Goal: Task Accomplishment & Management: Complete application form

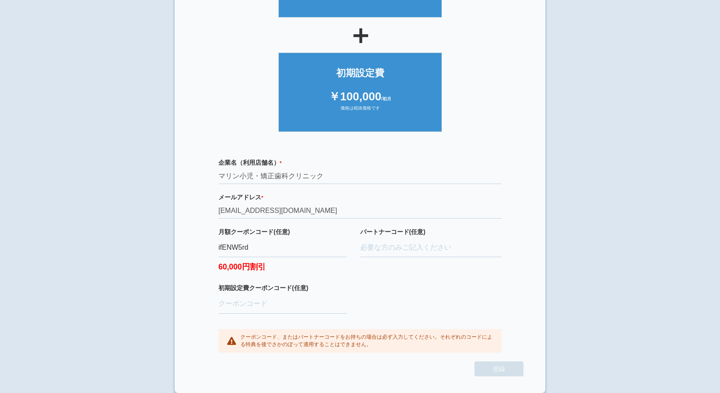
scroll to position [148, 0]
click at [365, 253] on input "パートナーコード(任意)" at bounding box center [431, 247] width 142 height 19
click at [404, 248] on input "パートナーコード(任意)" at bounding box center [431, 247] width 142 height 19
type input "D22022"
click at [538, 320] on section "× ご利用開始登録 ご利用開始のお手続きをはじめます。 必要事項をご記入下さい。 ジオブースト 月額10万円プラン ￥100,000 /月額 価格は税抜価格で…" at bounding box center [360, 126] width 371 height 531
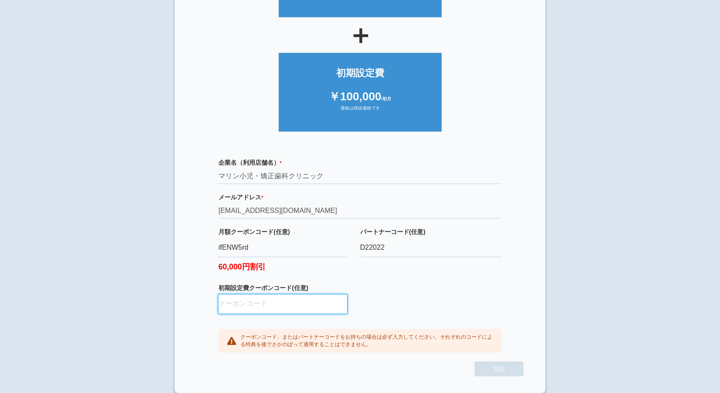
click at [268, 305] on input "初期設定費クーポンコード(任意)" at bounding box center [282, 303] width 129 height 19
click at [464, 331] on div "クーポンコード、またはパートナーコードをお持ちの場合は必ず入力してください。それぞれのコードによる特典を後でさかのぼって適用することはできません。" at bounding box center [359, 341] width 283 height 24
click at [503, 302] on div "企業名（利用店舗名） * 必須項目です マリン小児・矯正歯科クリニック メールアドレス * 必須項目です 正しいメールアドレスを入力してください [EMAIL…" at bounding box center [360, 255] width 327 height 212
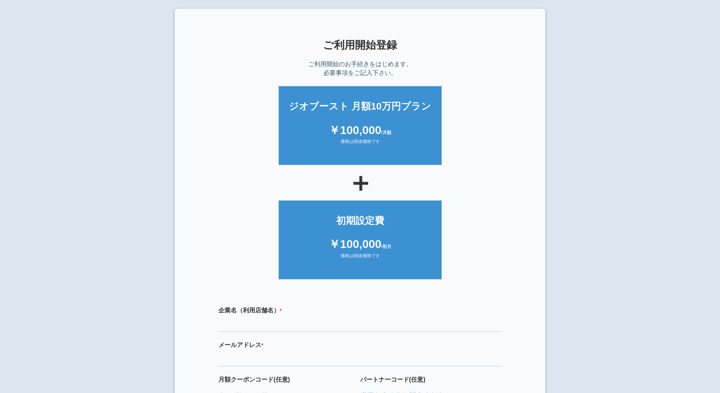
scroll to position [137, 0]
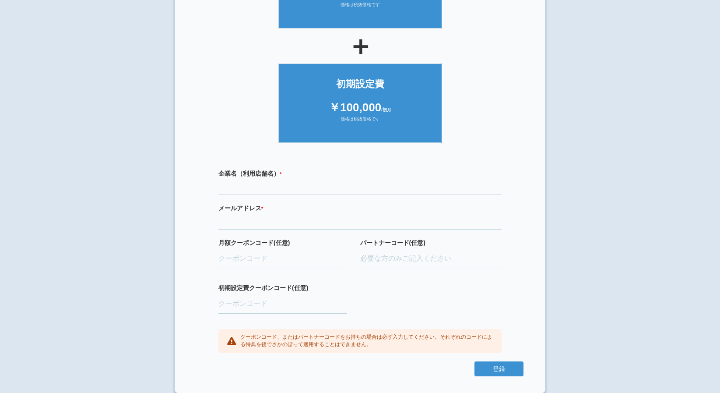
click at [261, 199] on div "企業名（利用店舗名） * 必須項目です メールアドレス * 必須項目です 正しいメールアドレスを入力してください 月額クーポンコード(任意) パートナーコード…" at bounding box center [360, 260] width 327 height 201
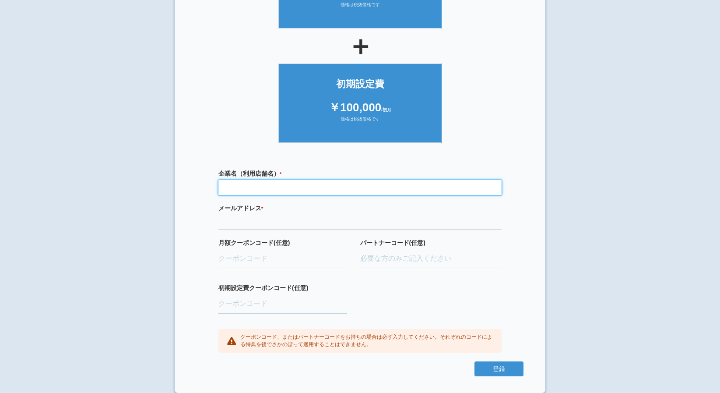
click at [263, 190] on input "text" at bounding box center [359, 187] width 283 height 15
type input "マリン小児・矯正歯科クリニック"
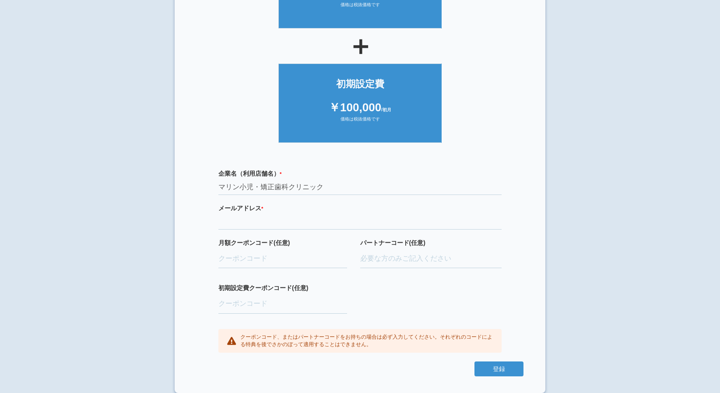
type input "[EMAIL_ADDRESS][DOMAIN_NAME]"
type input "ifENW5rd"
type input "D22022"
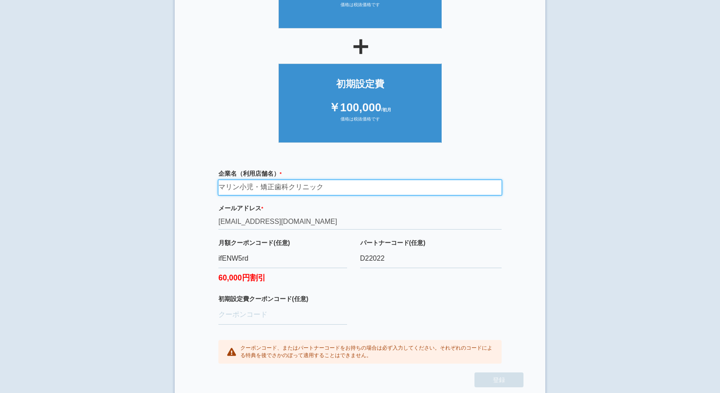
scroll to position [148, 0]
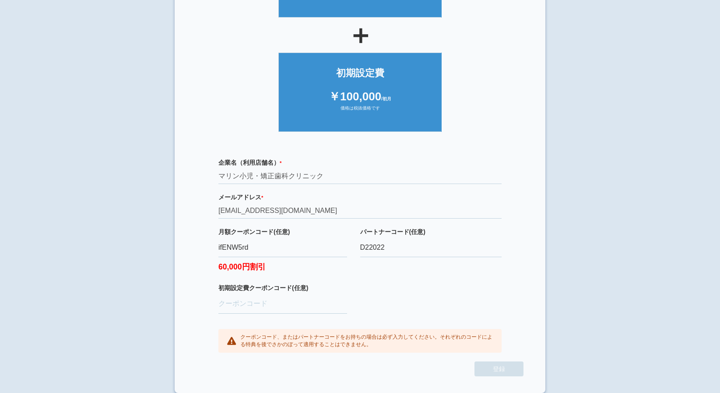
click at [380, 188] on div "企業名（利用店舗名） * 必須項目です マリン小児・矯正歯科クリニック メールアドレス * 必須項目です 正しいメールアドレスを入力してください [EMAIL…" at bounding box center [360, 255] width 327 height 212
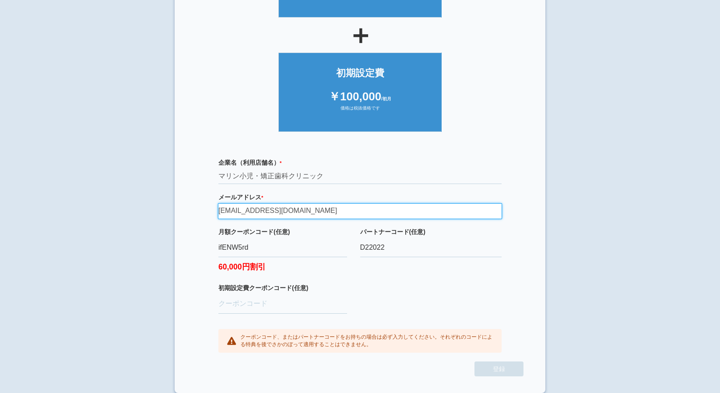
click at [334, 209] on input "[EMAIL_ADDRESS][DOMAIN_NAME]" at bounding box center [359, 211] width 283 height 15
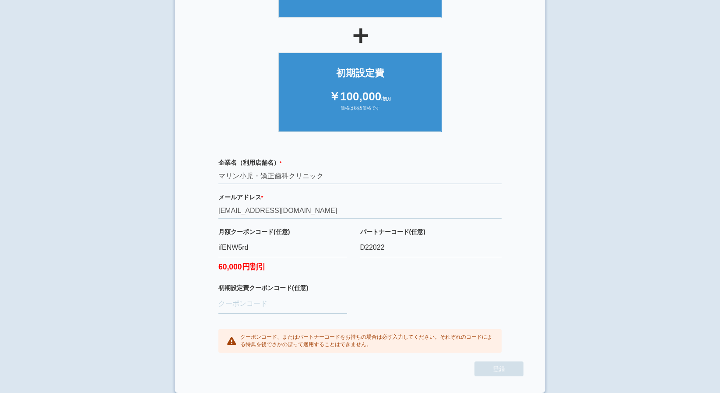
drag, startPoint x: 436, startPoint y: 351, endPoint x: 436, endPoint y: 330, distance: 21.0
click at [436, 351] on div "クーポンコード、またはパートナーコードをお持ちの場合は必ず入力してください。それぞれのコードによる特典を後でさかのぼって適用することはできません。" at bounding box center [359, 341] width 283 height 24
click at [425, 254] on input "D22022" at bounding box center [431, 247] width 142 height 19
drag, startPoint x: 404, startPoint y: 294, endPoint x: 400, endPoint y: 291, distance: 5.3
click at [400, 291] on div "企業名（利用店舗名） * 必須項目です マリン小児・矯正歯科クリニック メールアドレス * 必須項目です 正しいメールアドレスを入力してください [EMAIL…" at bounding box center [360, 255] width 327 height 212
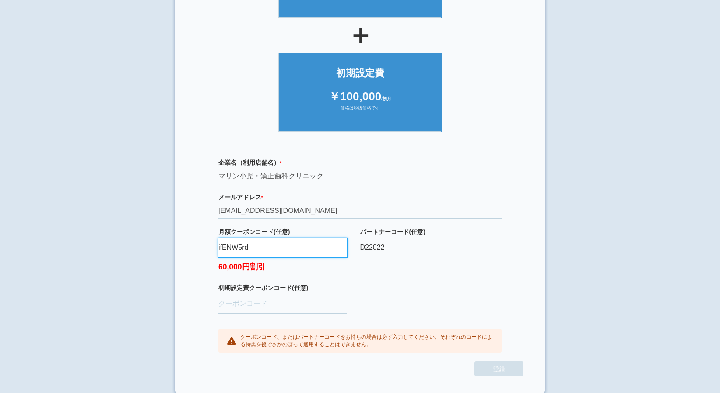
drag, startPoint x: 400, startPoint y: 291, endPoint x: 332, endPoint y: 248, distance: 80.9
click at [332, 248] on input "ifENW5rd" at bounding box center [282, 247] width 129 height 19
click at [366, 303] on div "企業名（利用店舗名） * 必須項目です マリン小児・矯正歯科クリニック メールアドレス * 必須項目です 正しいメールアドレスを入力してください dr.sur…" at bounding box center [360, 255] width 327 height 212
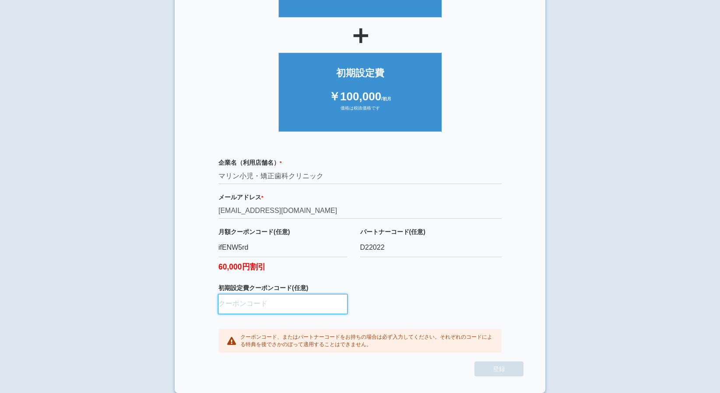
click at [330, 302] on input "初期設定費クーポンコード(任意)" at bounding box center [282, 303] width 129 height 19
click at [439, 317] on div "企業名（利用店舗名） * 必須項目です マリン小児・矯正歯科クリニック メールアドレス * 必須項目です 正しいメールアドレスを入力してください dr.sur…" at bounding box center [360, 255] width 327 height 212
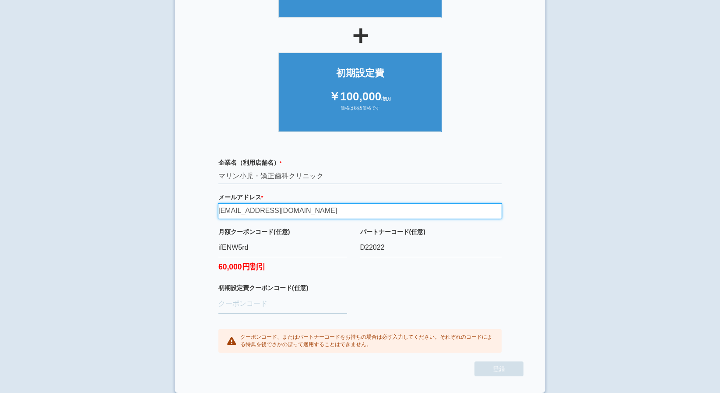
click at [309, 207] on input "[EMAIL_ADDRESS][DOMAIN_NAME]" at bounding box center [359, 211] width 283 height 15
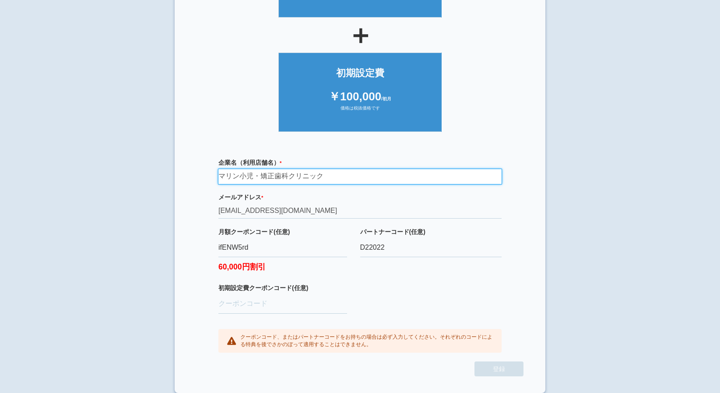
click at [328, 175] on input "マリン小児・矯正歯科クリニック" at bounding box center [359, 176] width 283 height 15
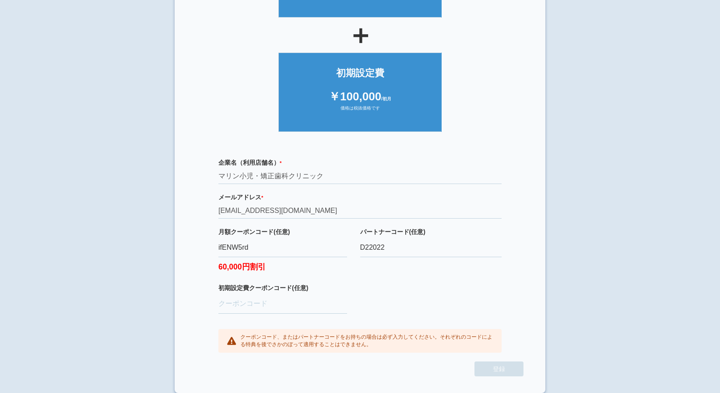
click at [418, 281] on div "パートナーコード(任意) D22022" at bounding box center [431, 255] width 142 height 56
click at [275, 252] on input "ifENW5rd" at bounding box center [282, 247] width 129 height 19
click at [320, 280] on div "月額クーポンコード(任意) ifENW5rd 60,000円割引" at bounding box center [282, 255] width 129 height 56
drag, startPoint x: 393, startPoint y: 308, endPoint x: 451, endPoint y: 332, distance: 62.2
click at [401, 310] on div "企業名（利用店舗名） * 必須項目です マリン小児・矯正歯科クリニック メールアドレス * 必須項目です 正しいメールアドレスを入力してください dr.sur…" at bounding box center [360, 255] width 327 height 212
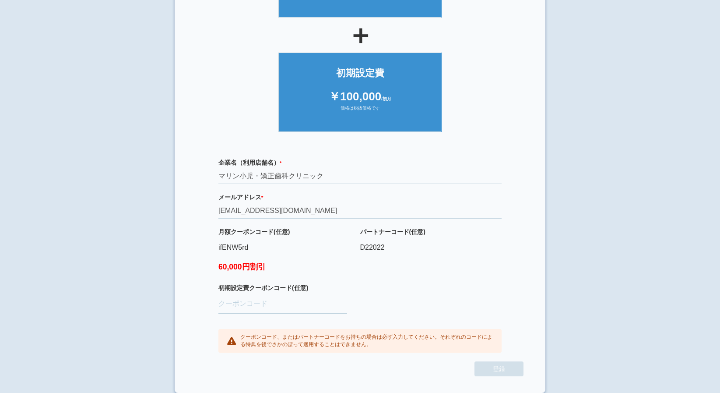
click at [650, 71] on div "× ご利用開始登録 ご利用開始のお手続きをはじめます。 必要事項をご記入下さい。 ジオブースト 月額10万円プラン ￥100,000 /月額 価格は税抜価格で…" at bounding box center [360, 57] width 720 height 393
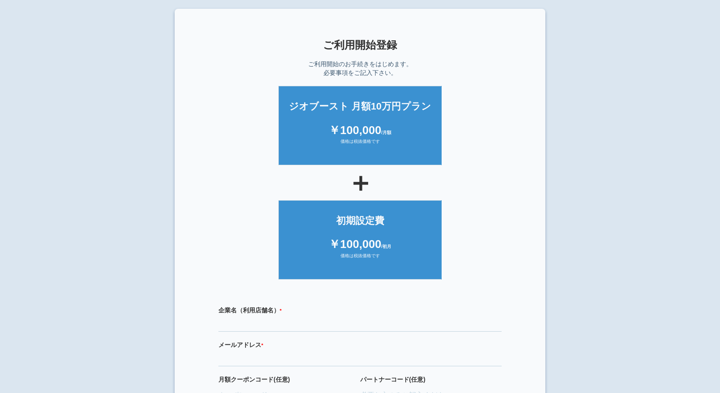
scroll to position [137, 0]
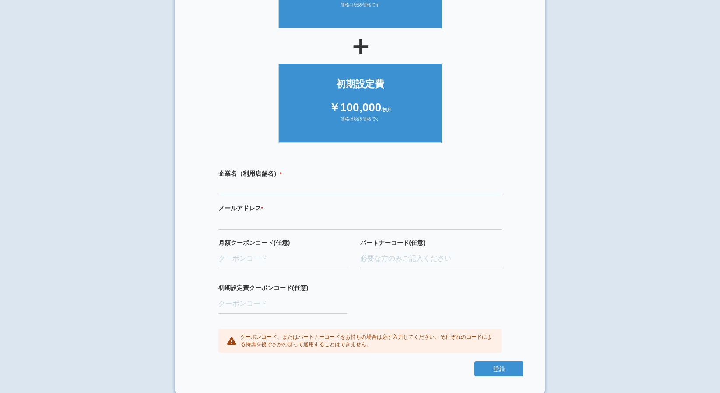
click at [309, 176] on label "企業名（利用店舗名） * 必須項目です" at bounding box center [359, 173] width 283 height 9
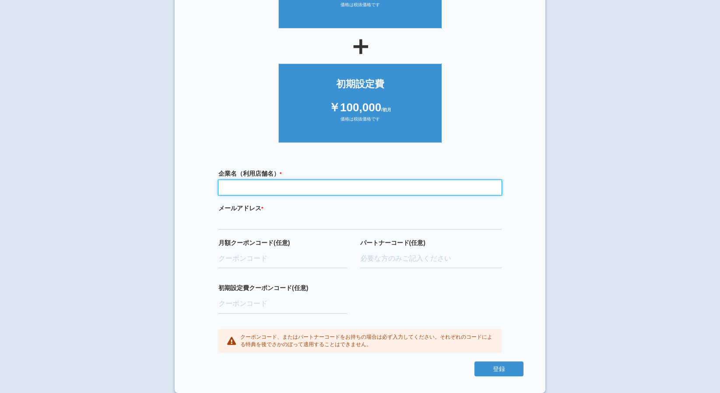
click at [302, 185] on input "text" at bounding box center [359, 187] width 283 height 15
type input "マリン小児・矯正歯科クリニック"
type input "[EMAIL_ADDRESS][DOMAIN_NAME]"
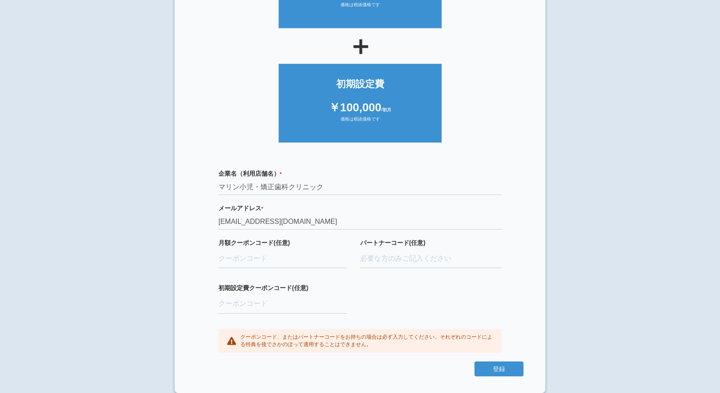
type input "ifENW5rd"
type input "D22022"
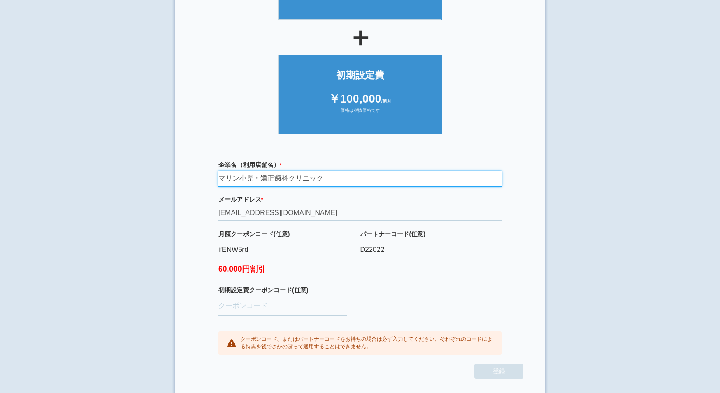
scroll to position [148, 0]
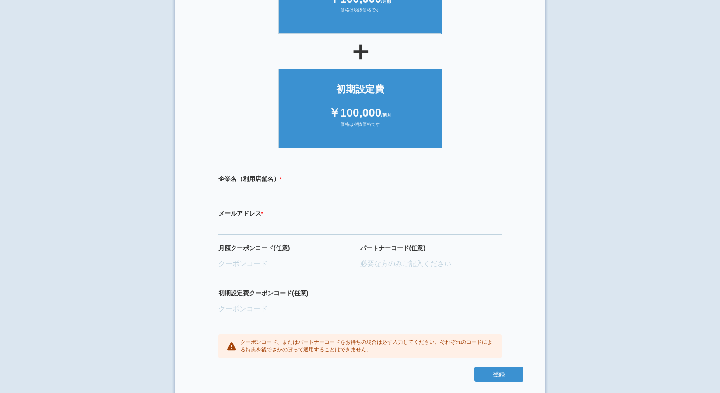
scroll to position [137, 0]
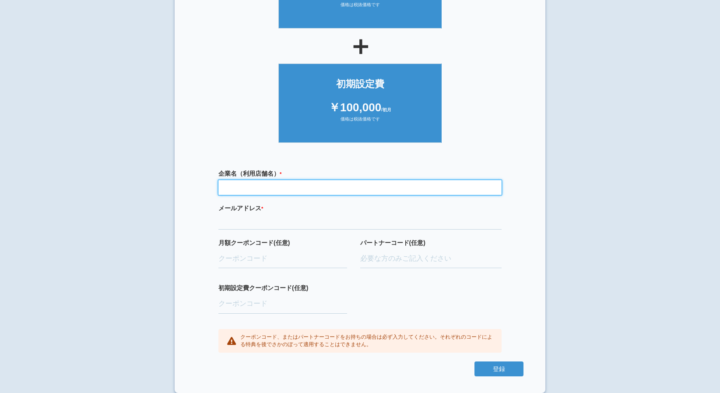
click at [305, 184] on input "text" at bounding box center [359, 187] width 283 height 15
type input "マリン小児・矯正歯科クリニック"
type input "[EMAIL_ADDRESS][DOMAIN_NAME]"
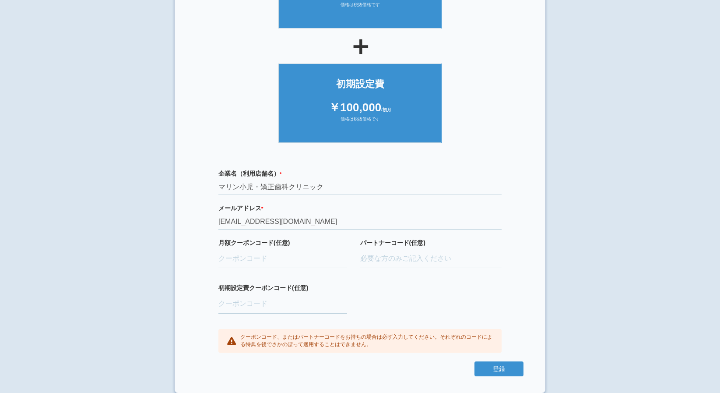
type input "ifENW5rd"
type input "D22022"
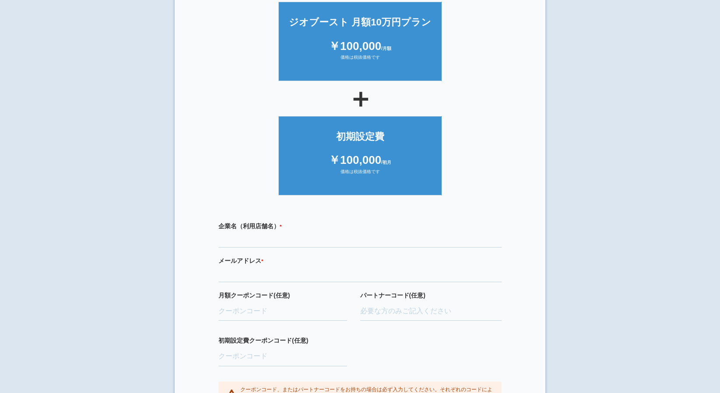
scroll to position [88, 0]
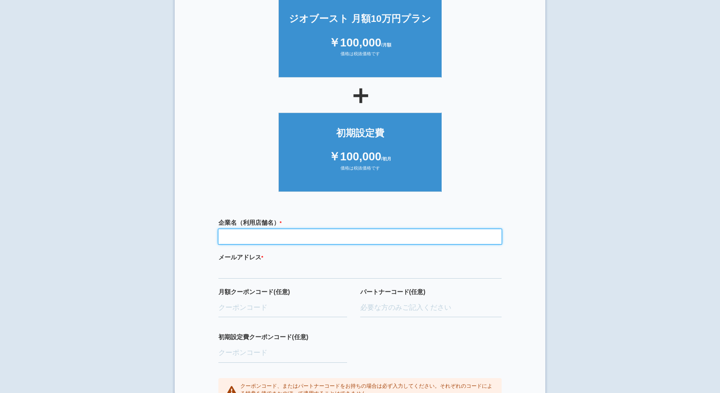
click at [289, 231] on input "text" at bounding box center [359, 236] width 283 height 15
type input "マリン小児・矯正歯科クリニック"
type input "[EMAIL_ADDRESS][DOMAIN_NAME]"
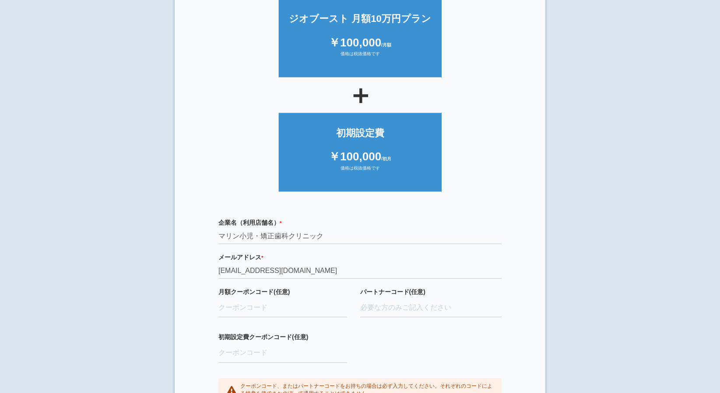
type input "ifENW5rd"
type input "D22022"
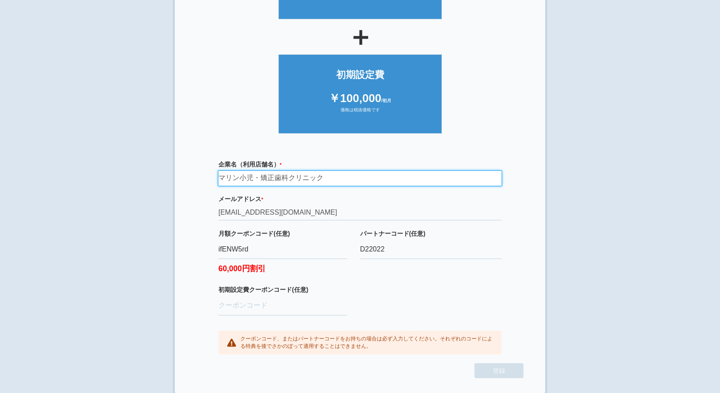
scroll to position [148, 0]
